Goal: Find specific page/section: Find specific page/section

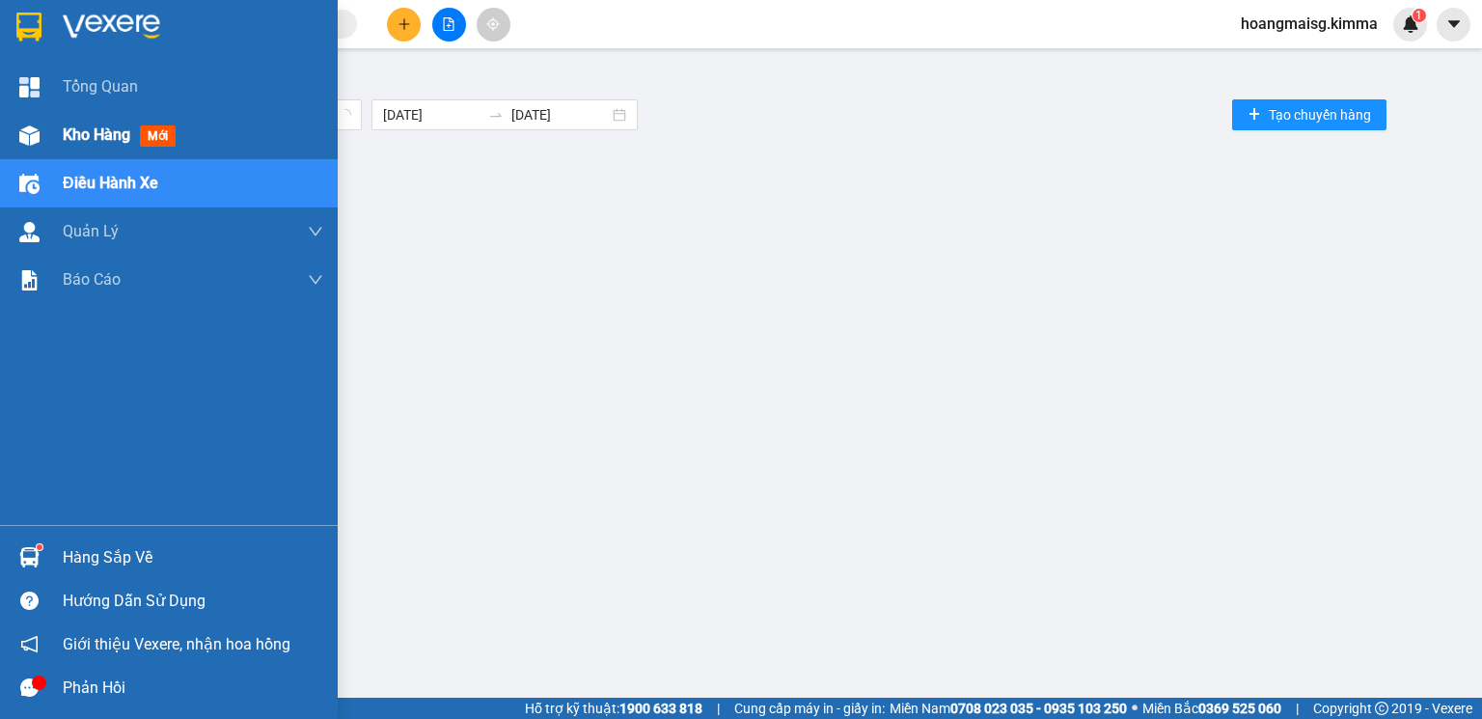
click at [120, 147] on div "Kho hàng mới" at bounding box center [123, 135] width 121 height 24
click at [120, 144] on span "Kho hàng" at bounding box center [97, 134] width 68 height 18
click at [118, 144] on span "Kho hàng" at bounding box center [97, 134] width 68 height 18
click at [118, 143] on span "Kho hàng" at bounding box center [97, 134] width 68 height 18
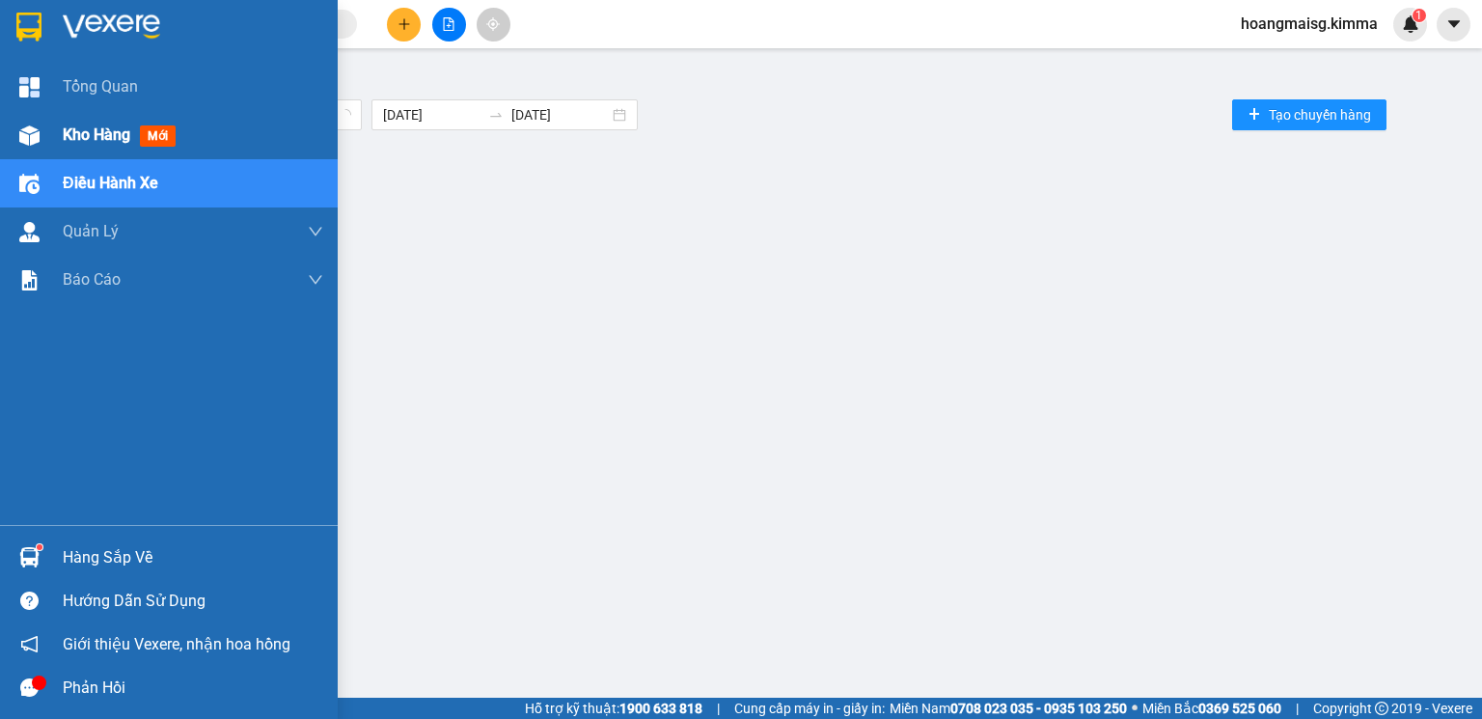
click at [116, 141] on span "Kho hàng" at bounding box center [97, 134] width 68 height 18
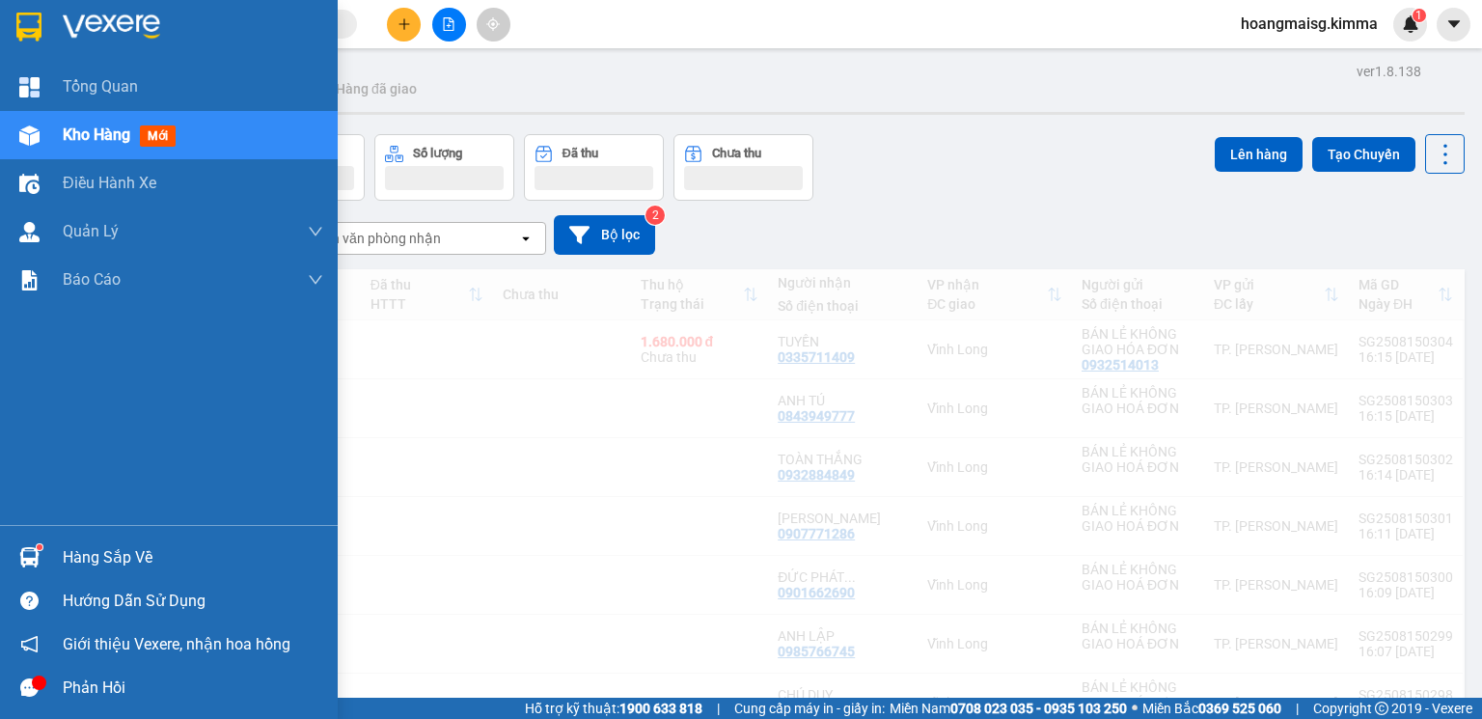
click at [113, 139] on span "Kho hàng" at bounding box center [97, 134] width 68 height 18
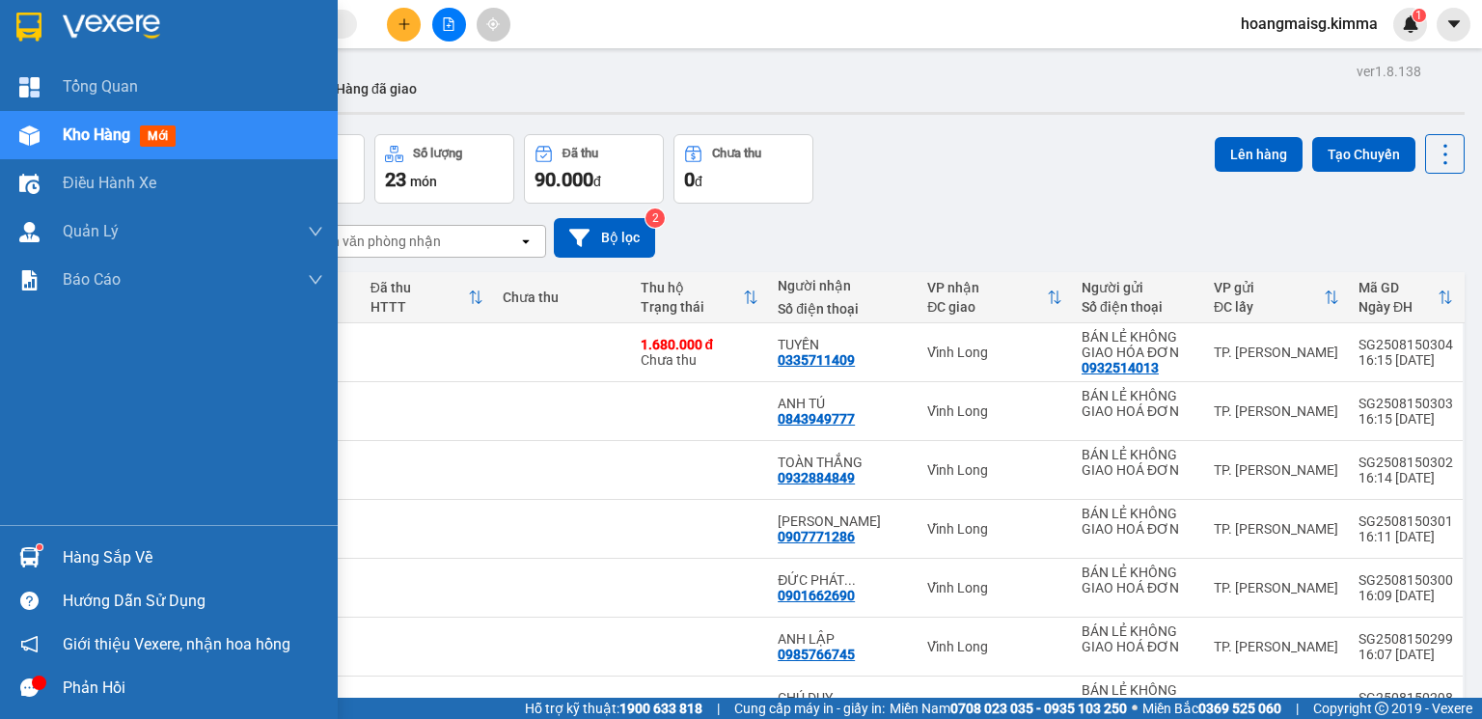
drag, startPoint x: 120, startPoint y: 185, endPoint x: 105, endPoint y: 144, distance: 43.9
click at [115, 182] on span "Điều hành xe" at bounding box center [110, 183] width 94 height 24
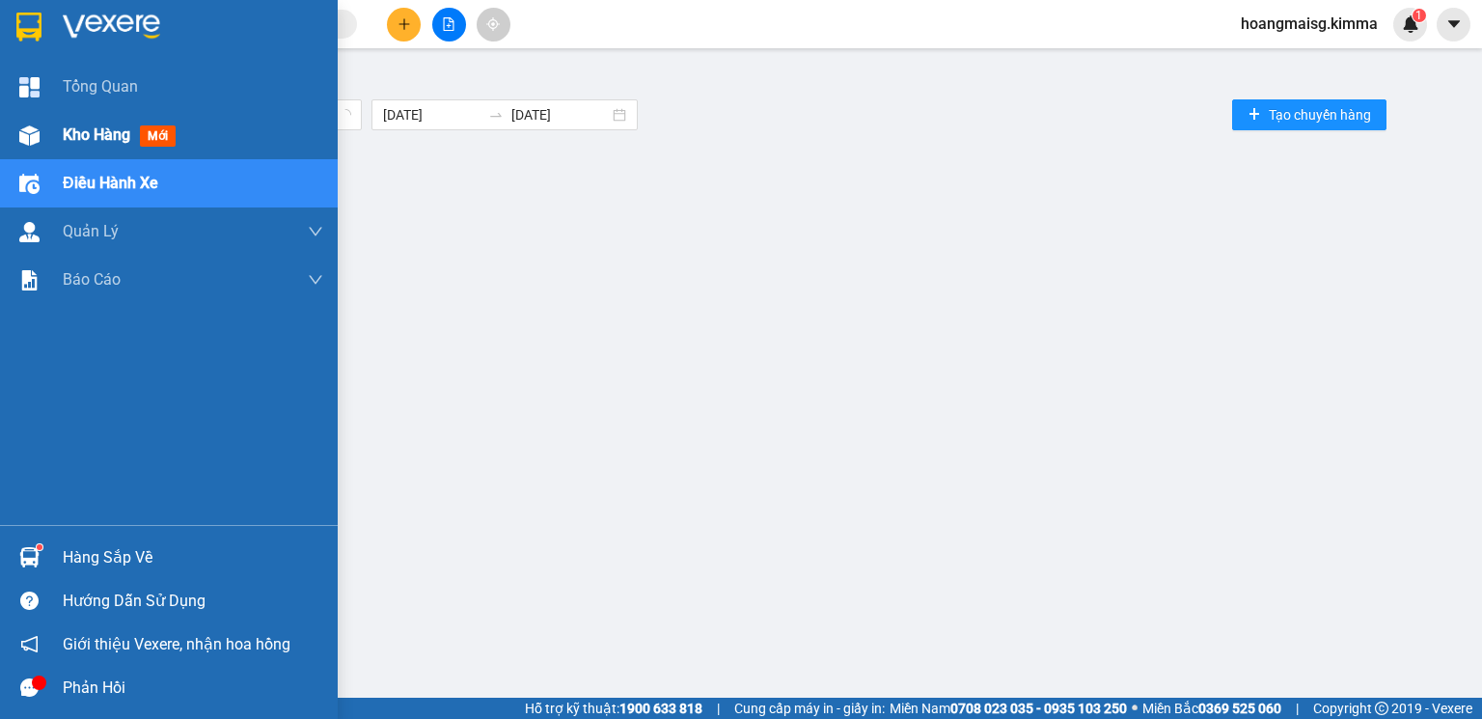
drag, startPoint x: 105, startPoint y: 144, endPoint x: 97, endPoint y: 114, distance: 30.9
click at [103, 141] on span "Kho hàng" at bounding box center [97, 134] width 68 height 18
click at [103, 136] on span "Kho hàng" at bounding box center [97, 134] width 68 height 18
click at [102, 133] on span "Kho hàng" at bounding box center [97, 134] width 68 height 18
